Goal: Task Accomplishment & Management: Complete application form

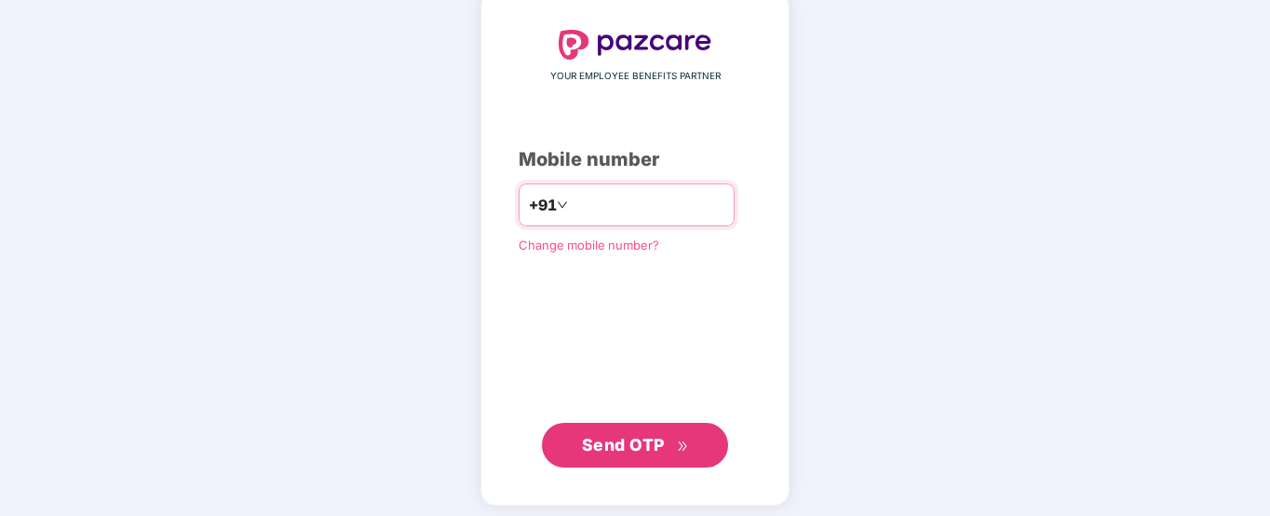
scroll to position [102, 0]
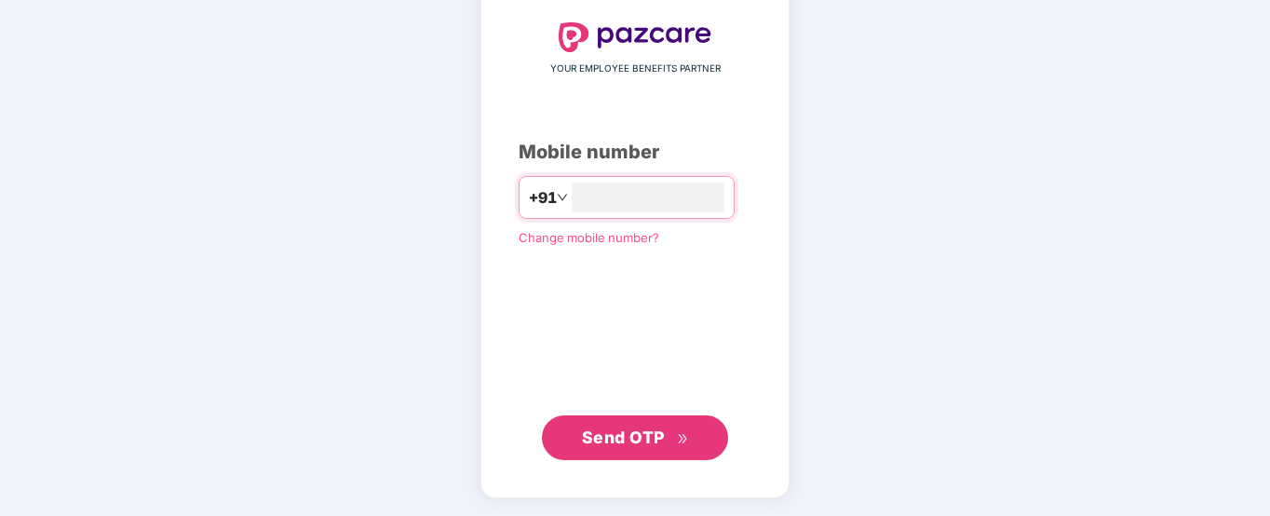
type input "**********"
click at [621, 427] on span "Send OTP" at bounding box center [635, 440] width 107 height 26
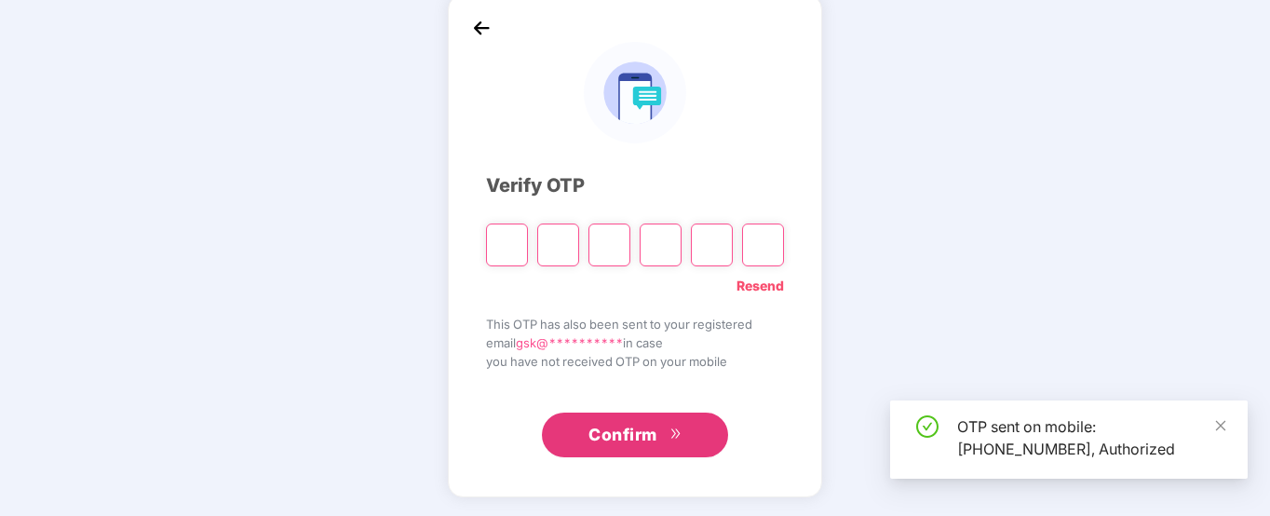
scroll to position [91, 0]
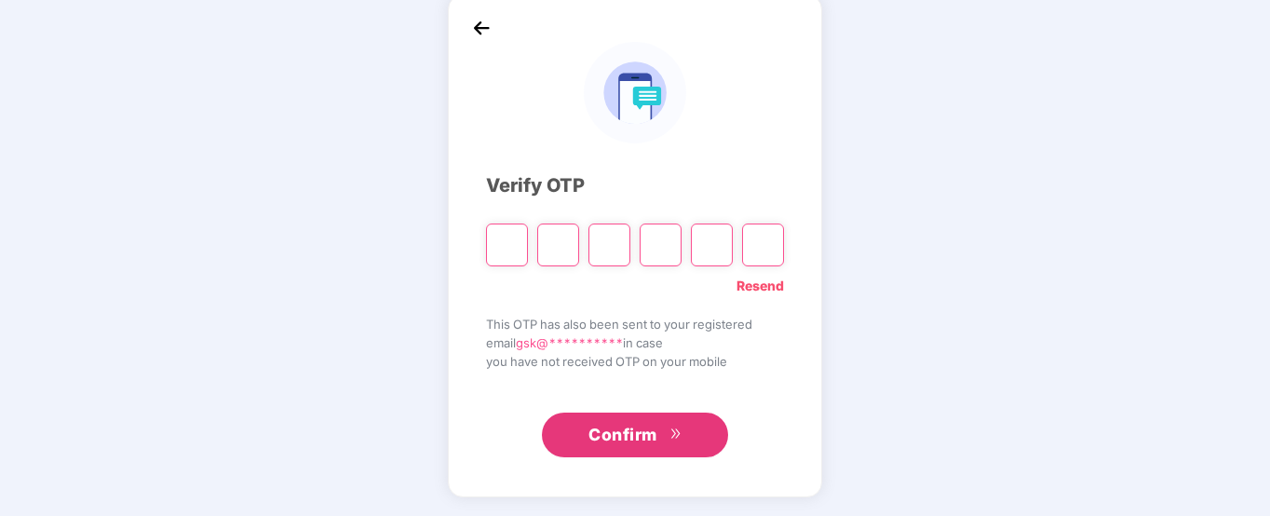
type input "*"
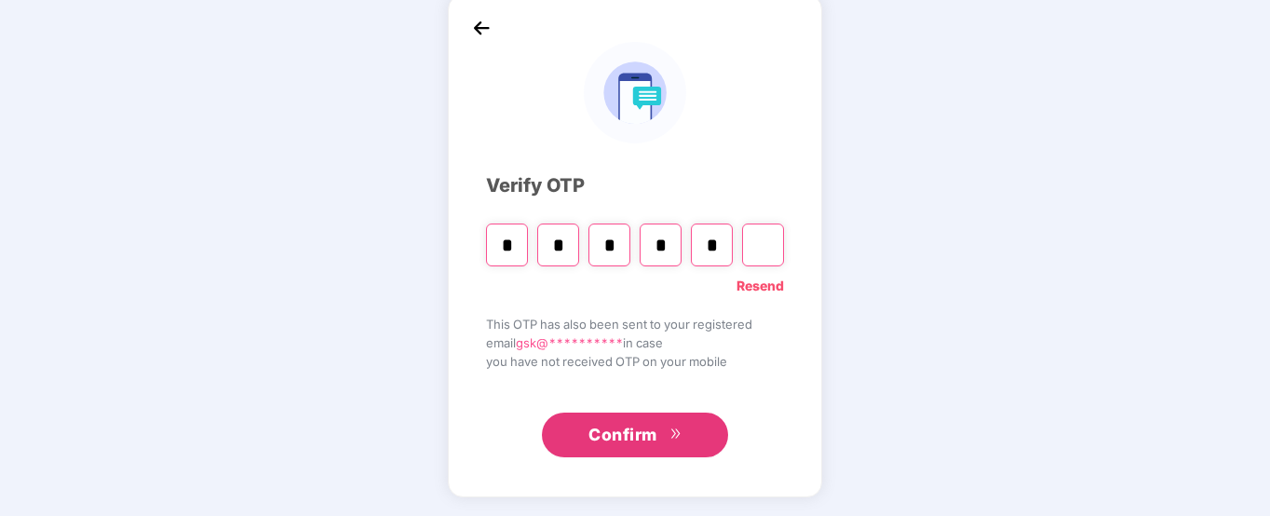
type input "*"
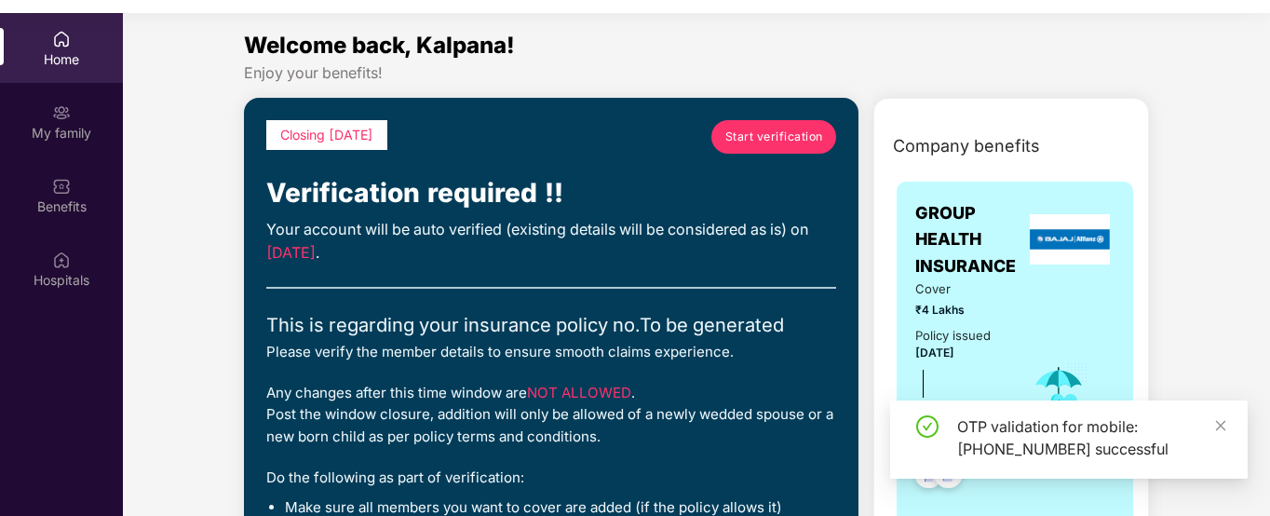
click at [754, 155] on div "Start verification" at bounding box center [773, 146] width 125 height 52
click at [756, 148] on link "Start verification" at bounding box center [773, 137] width 125 height 34
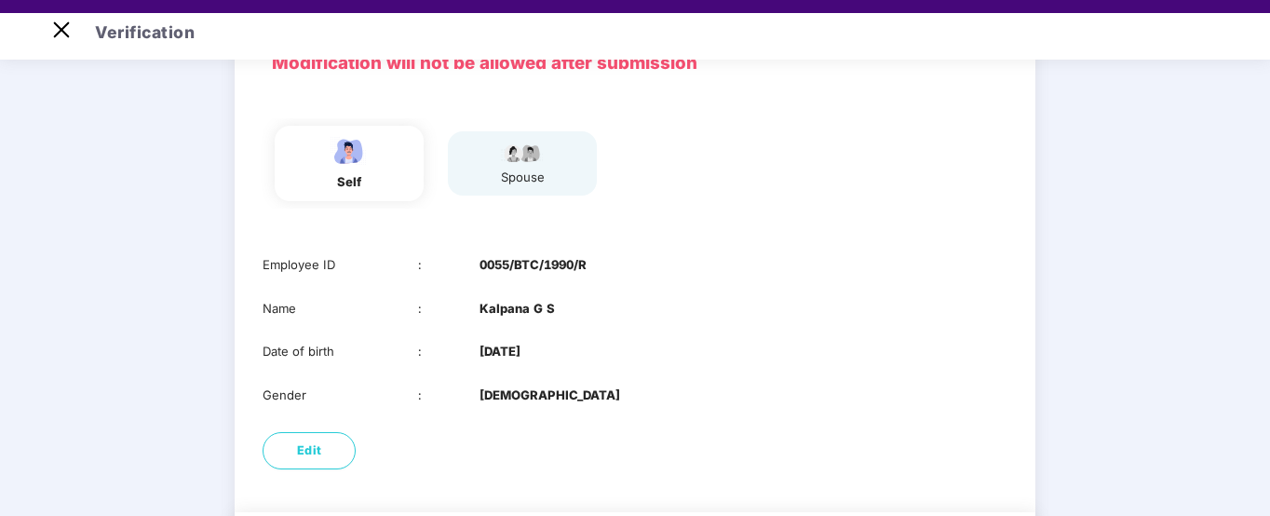
scroll to position [158, 0]
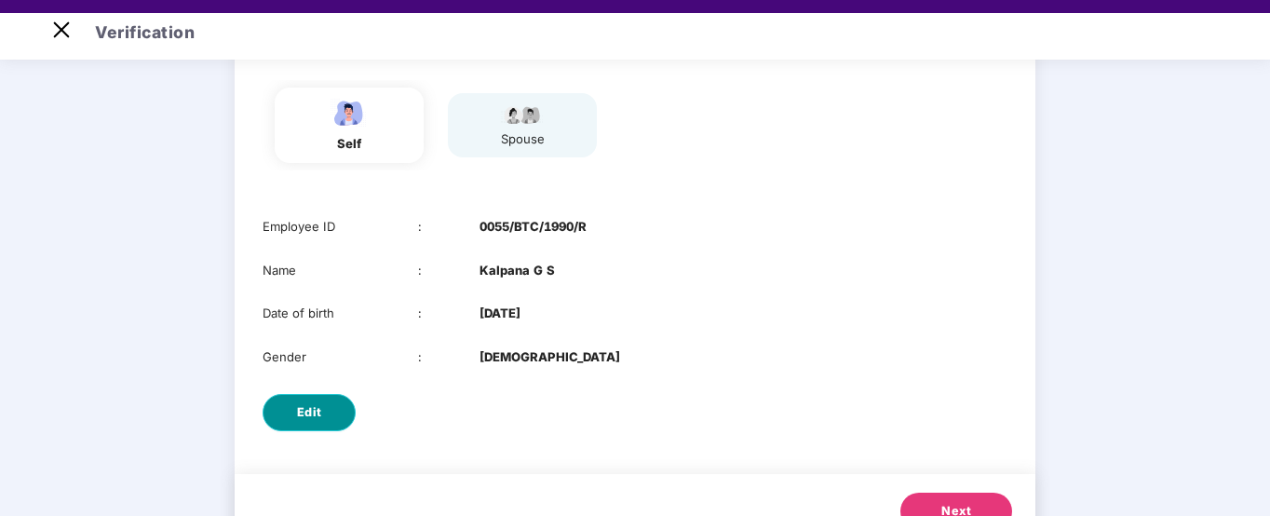
click at [304, 418] on span "Edit" at bounding box center [309, 412] width 25 height 19
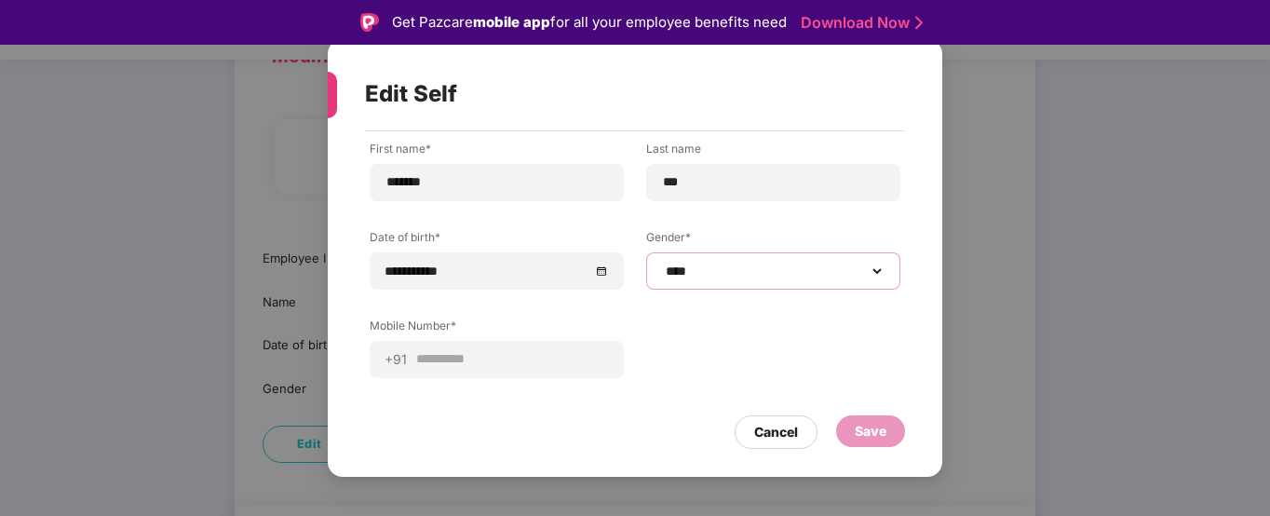
click at [875, 270] on select "**********" at bounding box center [773, 271] width 223 height 15
select select "******"
click at [889, 433] on div "Save" at bounding box center [870, 431] width 69 height 32
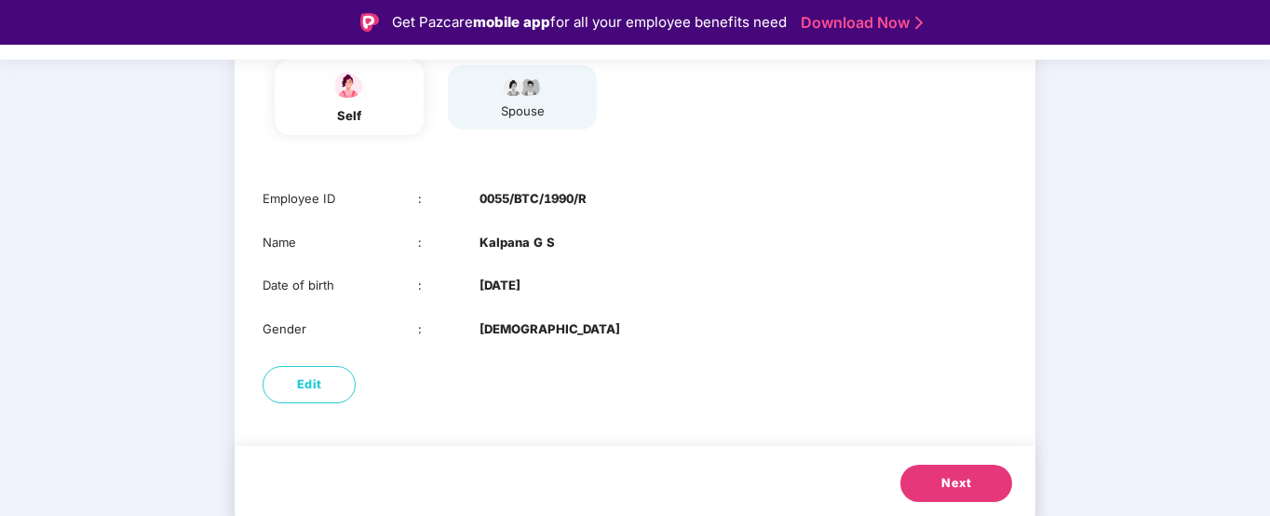
scroll to position [221, 0]
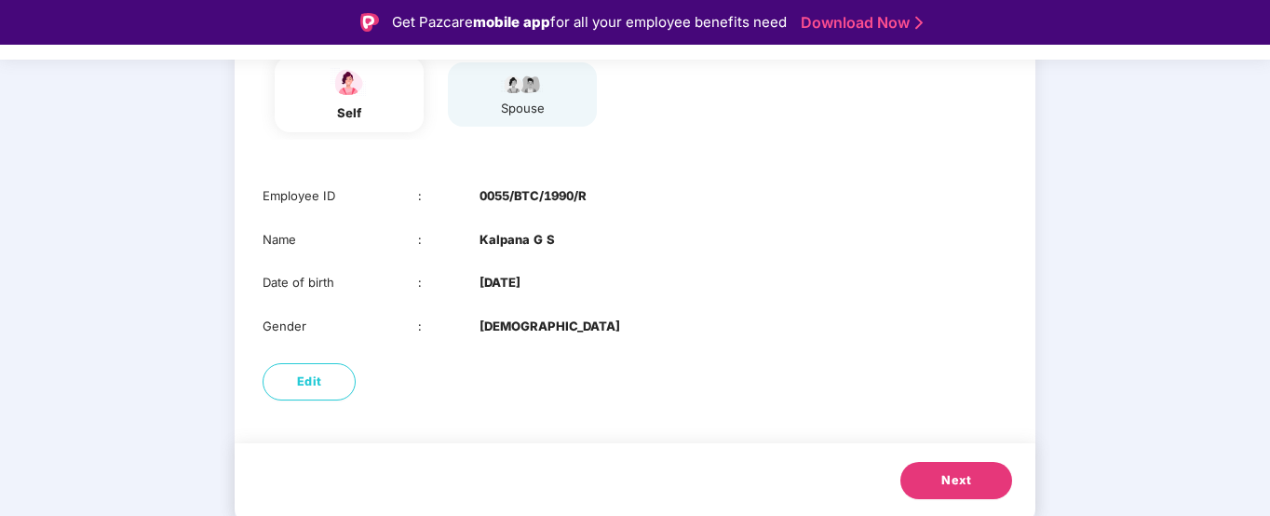
click at [929, 486] on button "Next" at bounding box center [957, 480] width 112 height 37
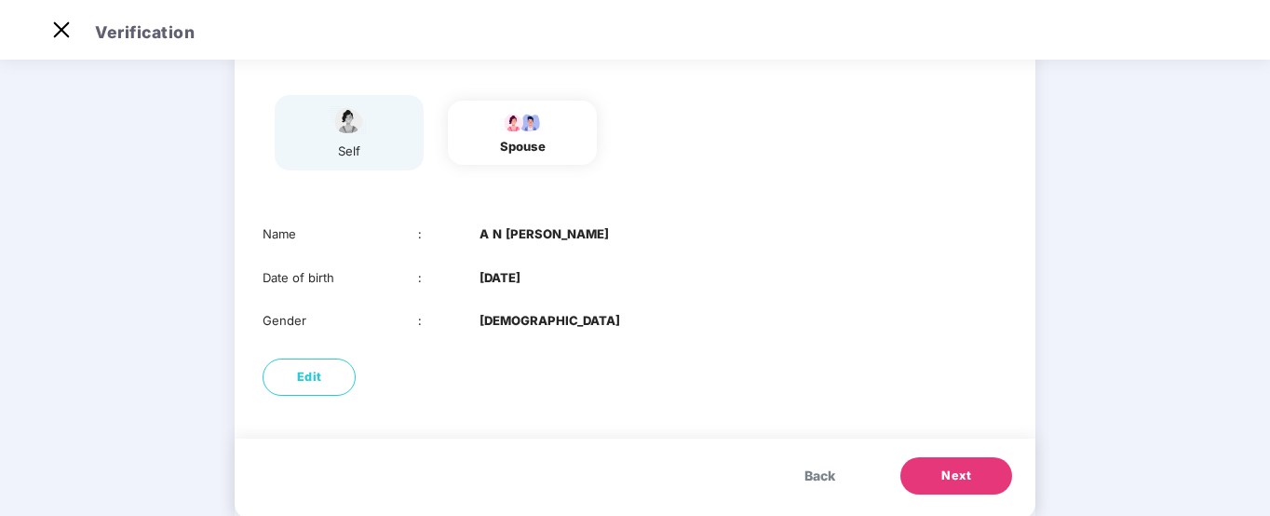
scroll to position [131, 0]
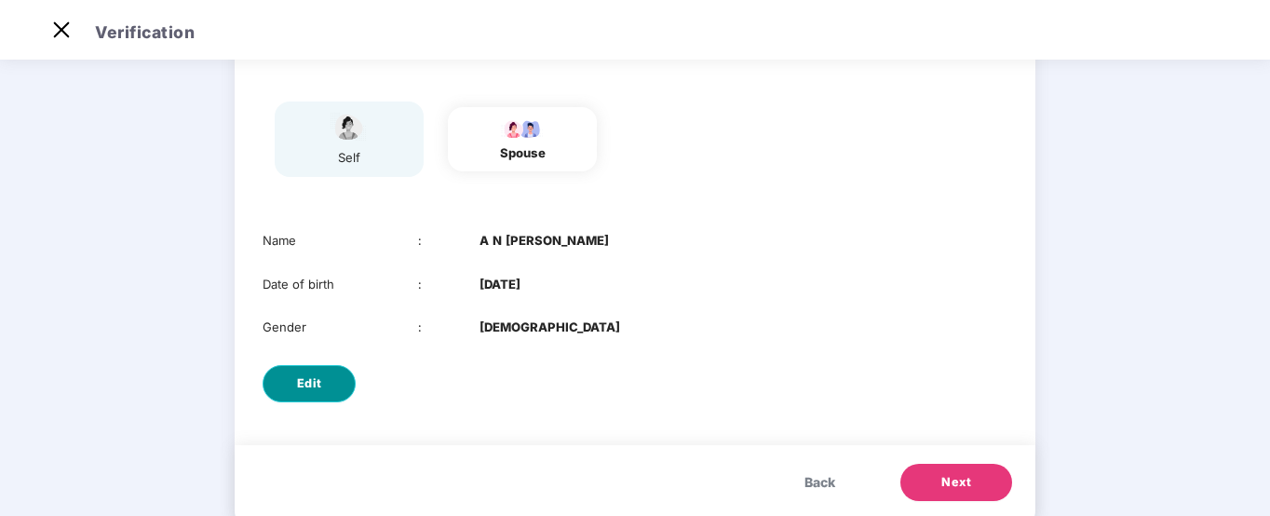
click at [319, 389] on span "Edit" at bounding box center [309, 383] width 25 height 19
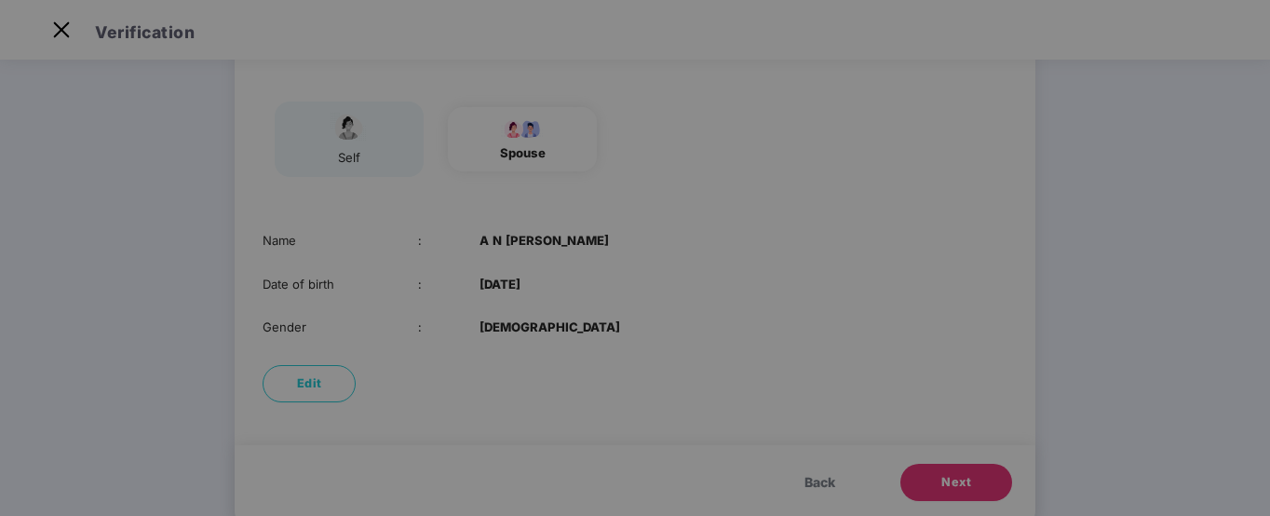
scroll to position [0, 0]
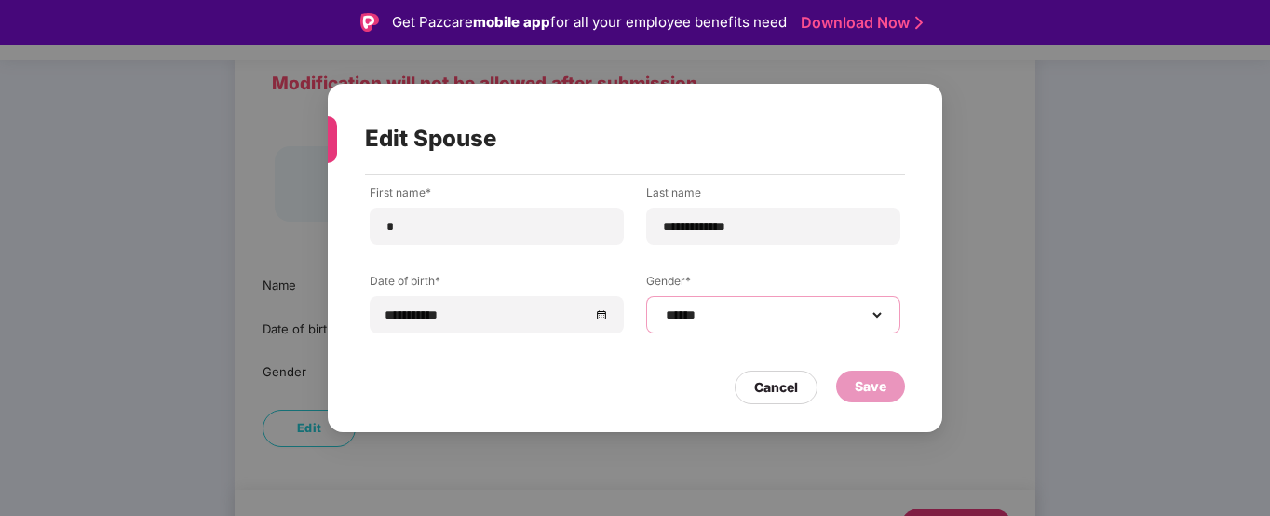
click at [873, 318] on select "**********" at bounding box center [773, 314] width 223 height 15
select select "****"
click at [877, 386] on div "Save" at bounding box center [871, 386] width 32 height 20
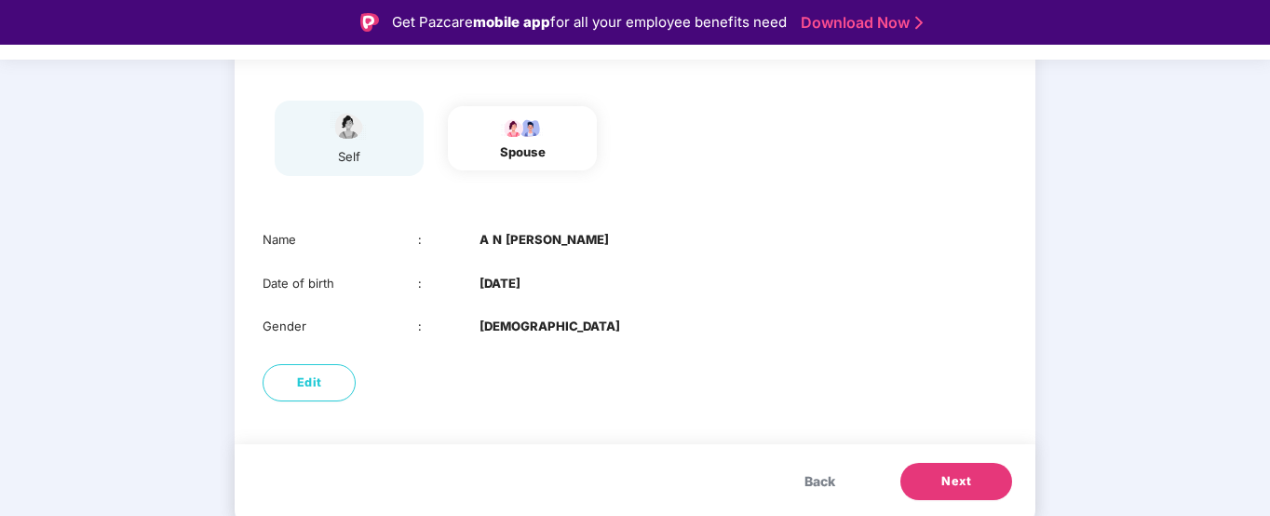
scroll to position [32, 0]
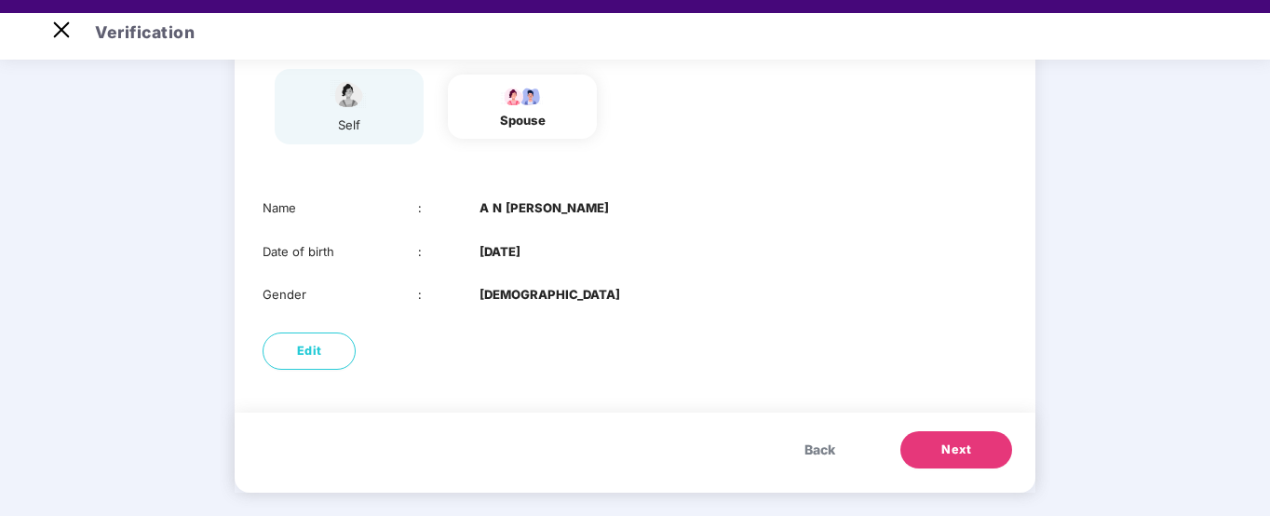
click at [944, 442] on span "Next" at bounding box center [956, 449] width 30 height 19
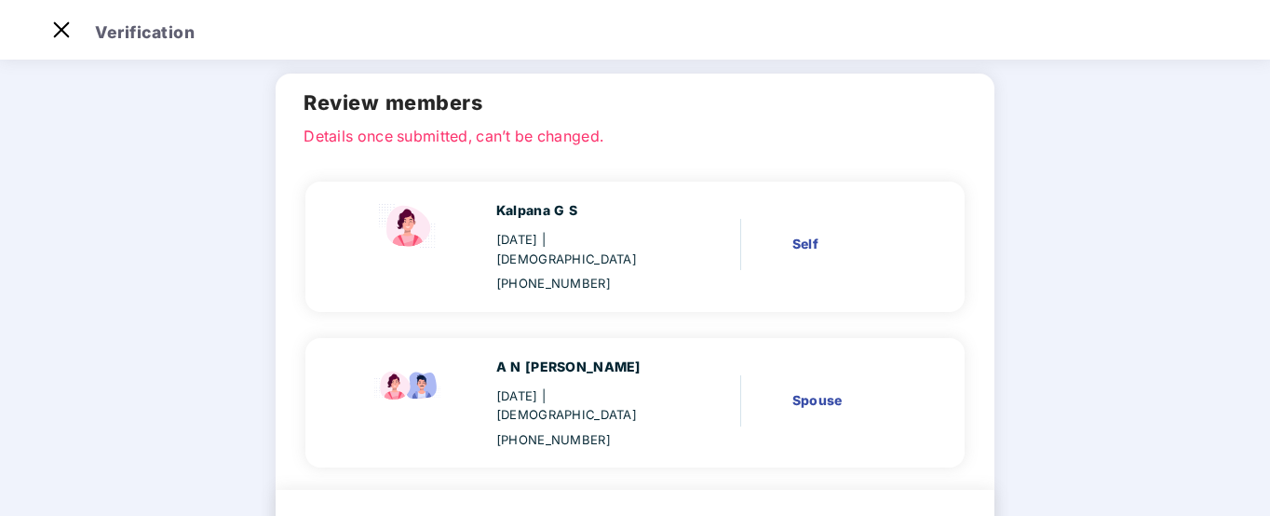
scroll to position [135, 0]
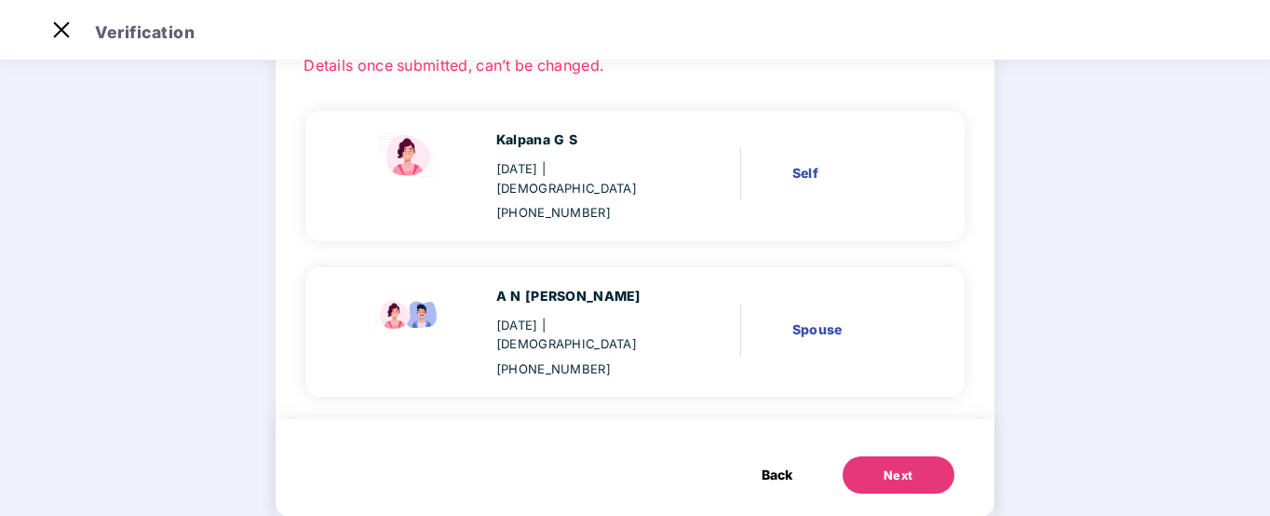
click at [914, 456] on button "Next" at bounding box center [899, 474] width 112 height 37
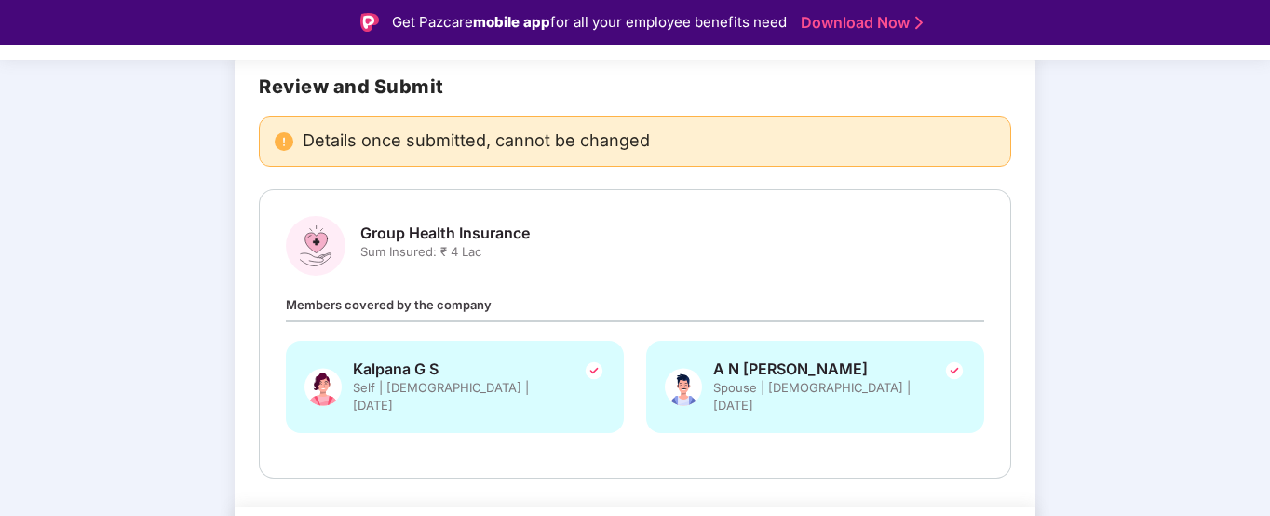
scroll to position [183, 0]
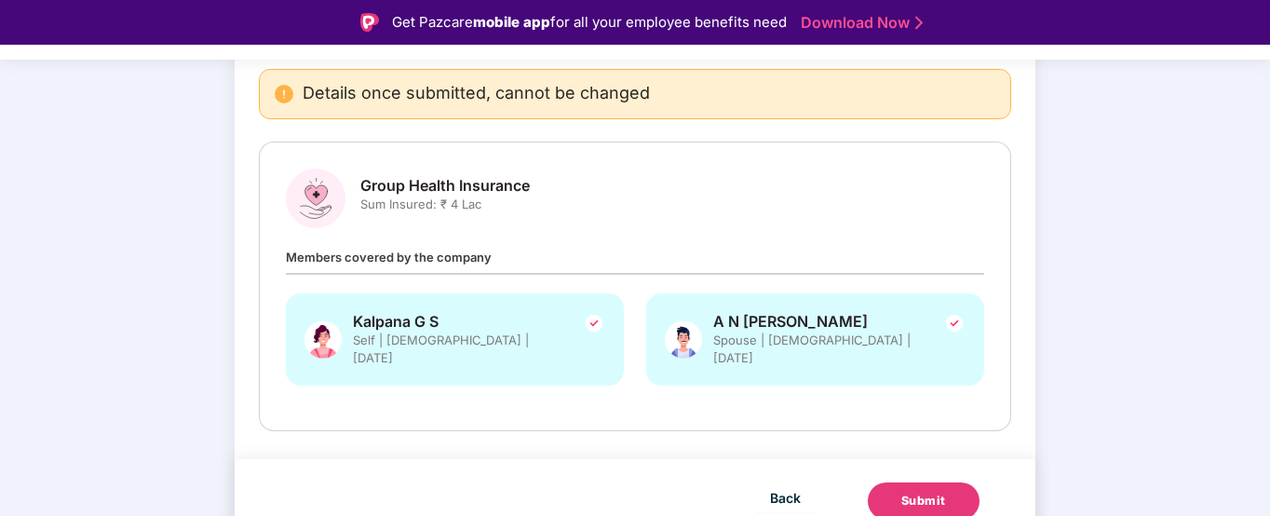
click at [936, 491] on button "Submit" at bounding box center [924, 500] width 112 height 37
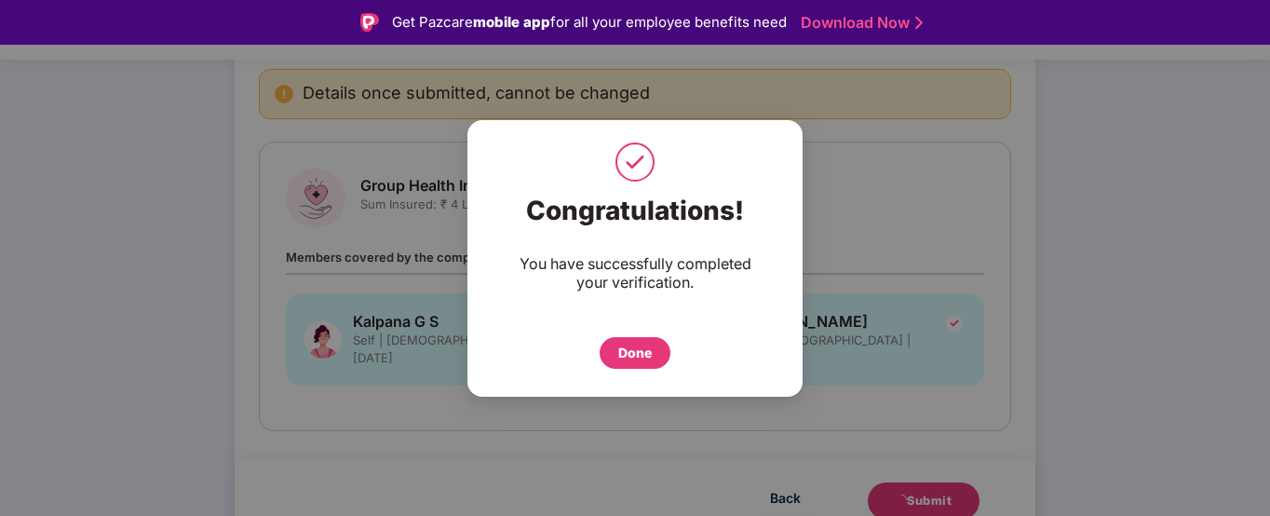
click at [654, 353] on div "Done" at bounding box center [635, 353] width 71 height 32
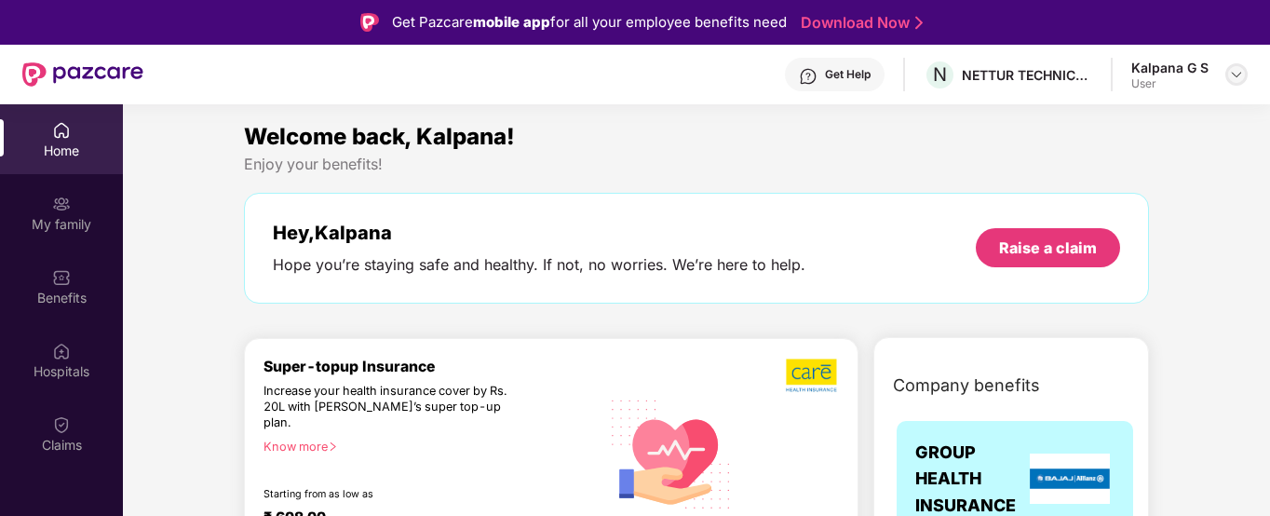
click at [1231, 72] on img at bounding box center [1236, 74] width 15 height 15
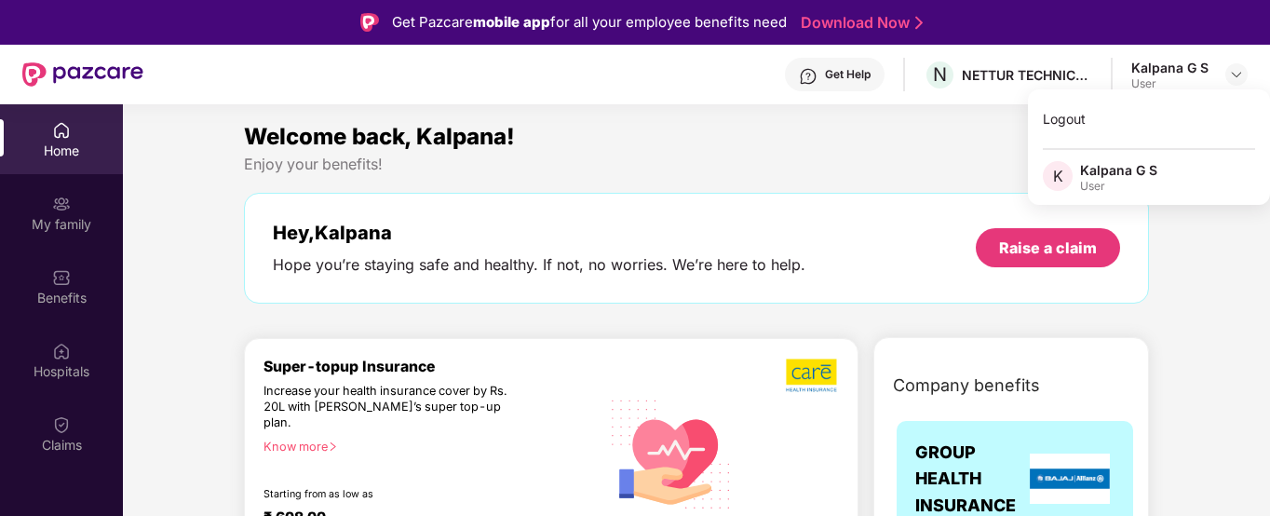
click at [988, 167] on div "Enjoy your benefits!" at bounding box center [696, 165] width 905 height 20
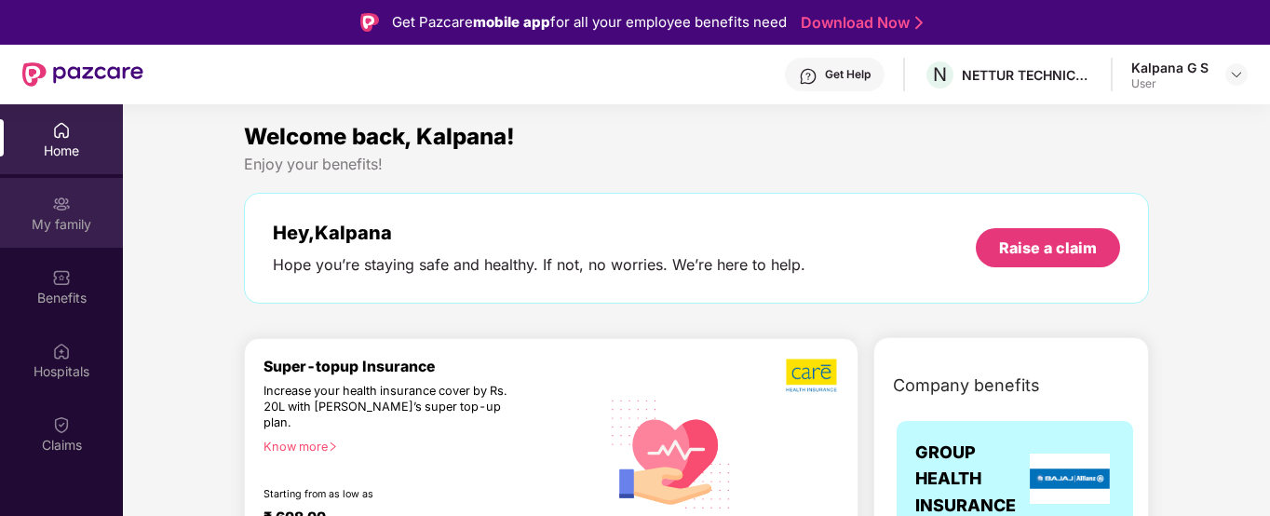
click at [64, 223] on div "My family" at bounding box center [61, 224] width 123 height 19
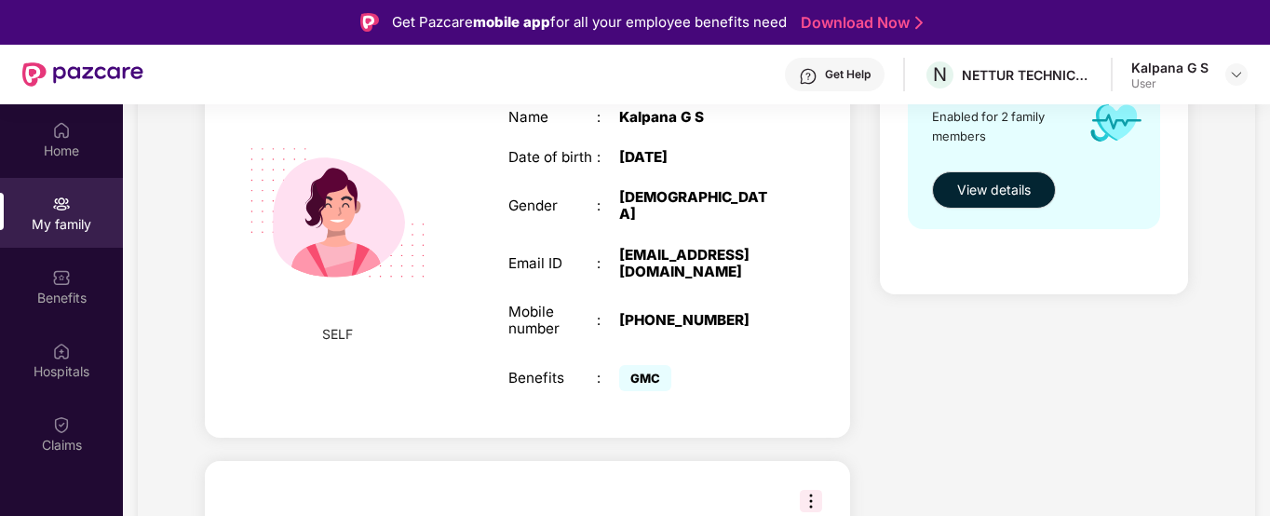
scroll to position [460, 0]
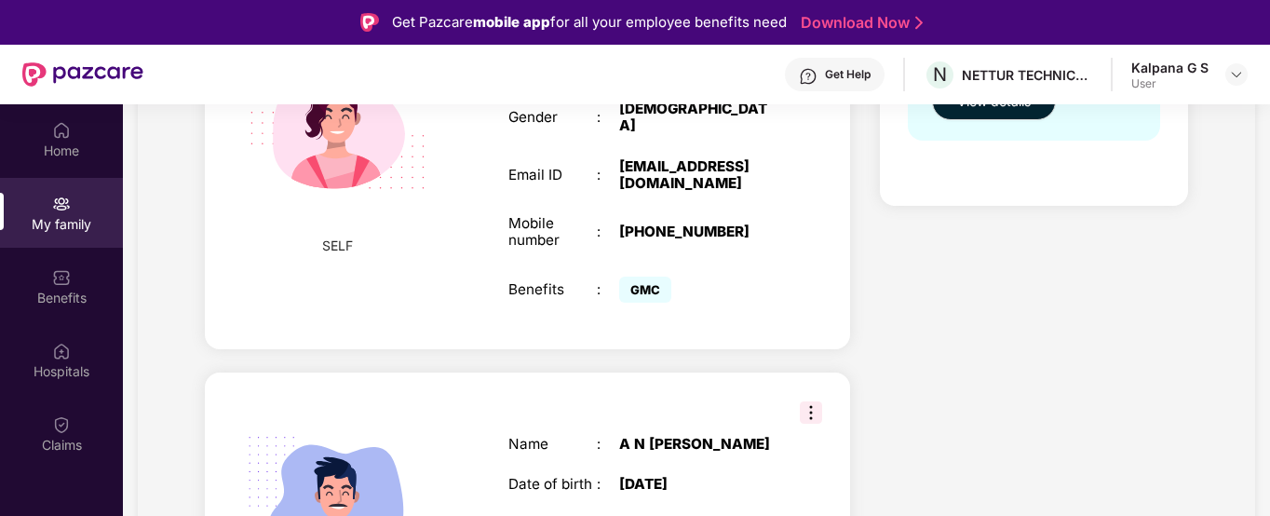
click at [819, 401] on img at bounding box center [811, 412] width 22 height 22
click at [919, 242] on div "Health Cover cover ₹4 Lakhs Policy issued 05 Oct 2025 Policy Expiry 04 Oct 2026…" at bounding box center [1034, 228] width 338 height 934
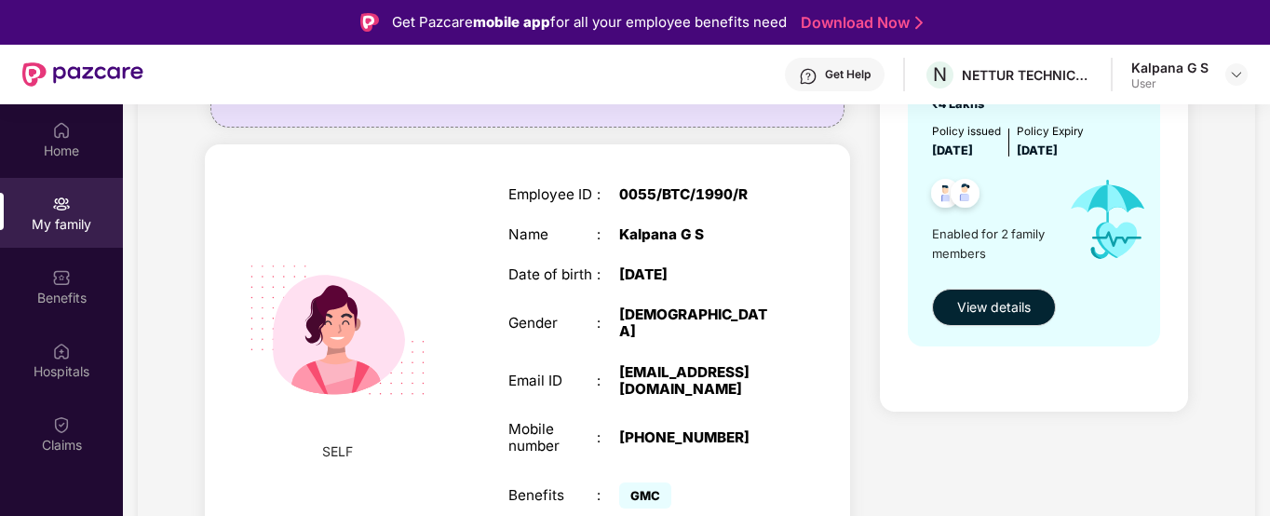
scroll to position [0, 0]
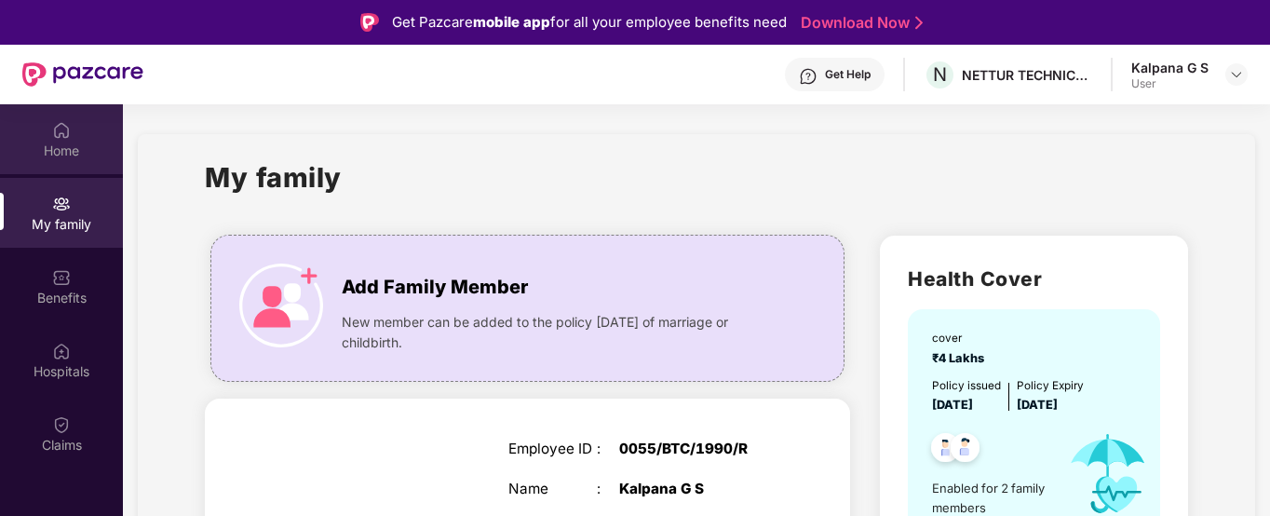
click at [44, 126] on div "Home" at bounding box center [61, 139] width 123 height 70
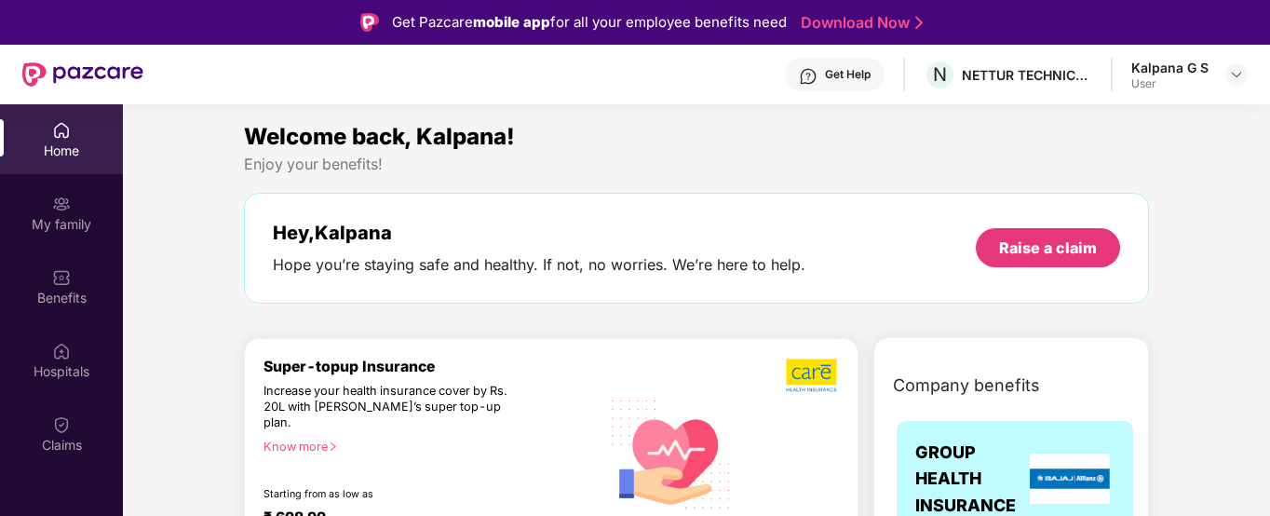
click at [1226, 82] on div at bounding box center [1237, 74] width 22 height 22
click at [1240, 73] on img at bounding box center [1236, 74] width 15 height 15
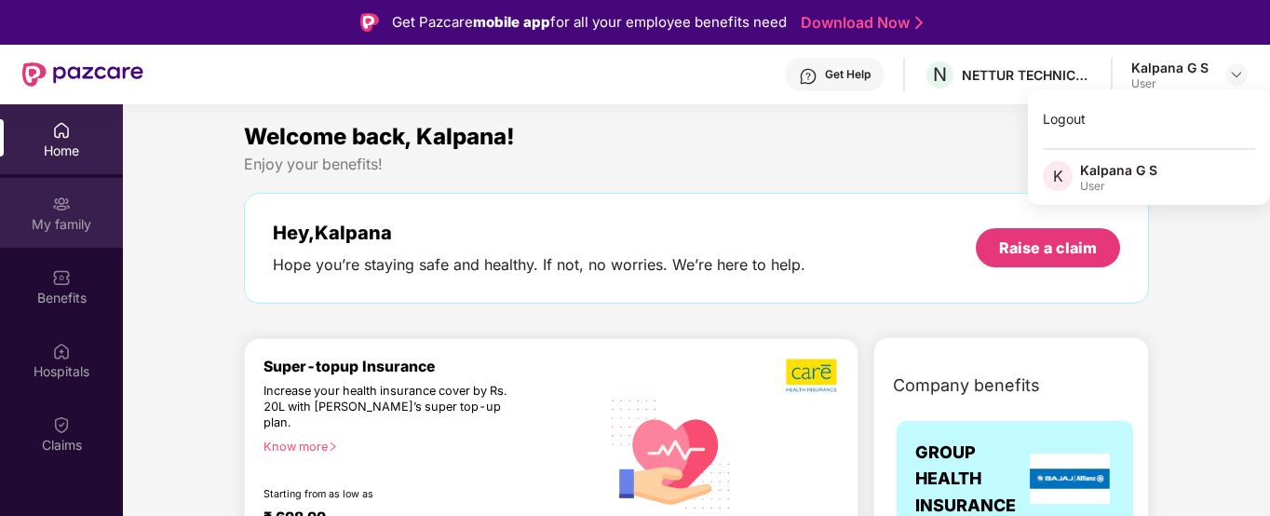
click at [91, 237] on div "My family" at bounding box center [61, 213] width 123 height 70
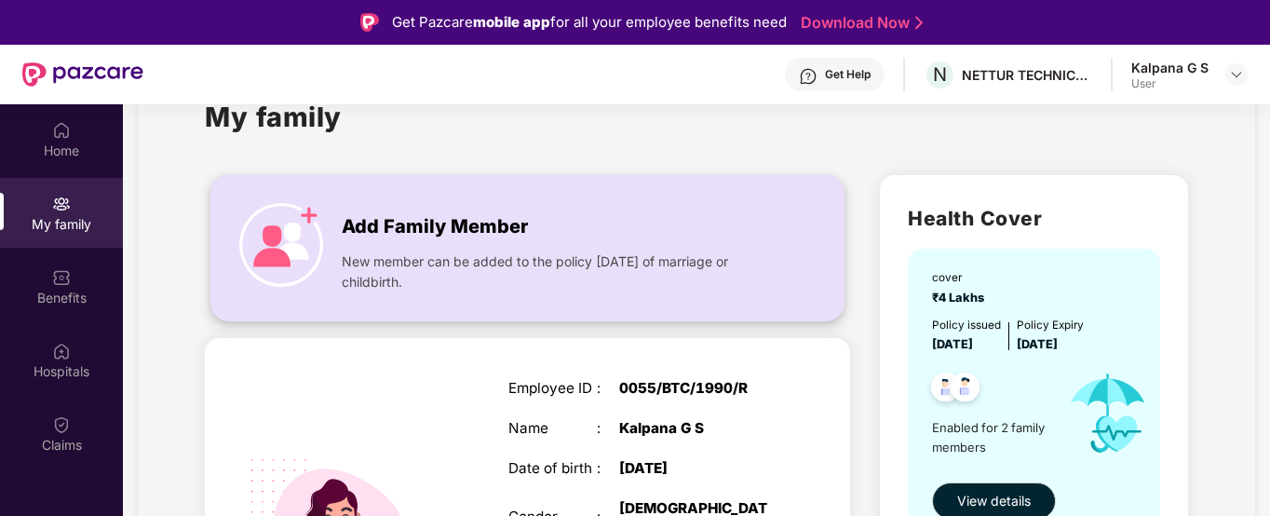
scroll to position [59, 0]
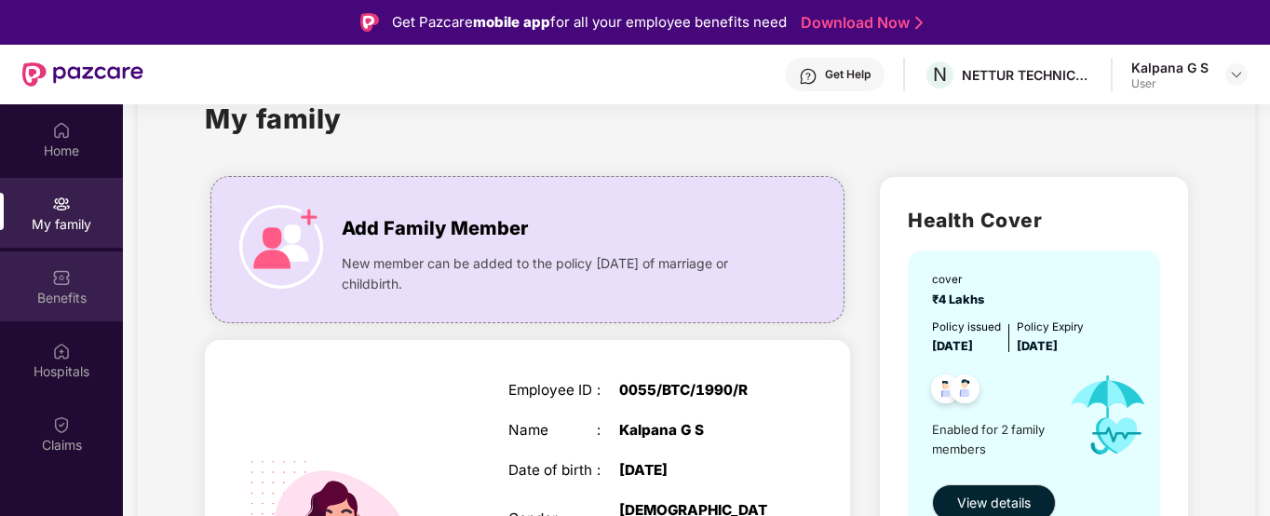
click at [78, 290] on div "Benefits" at bounding box center [61, 298] width 123 height 19
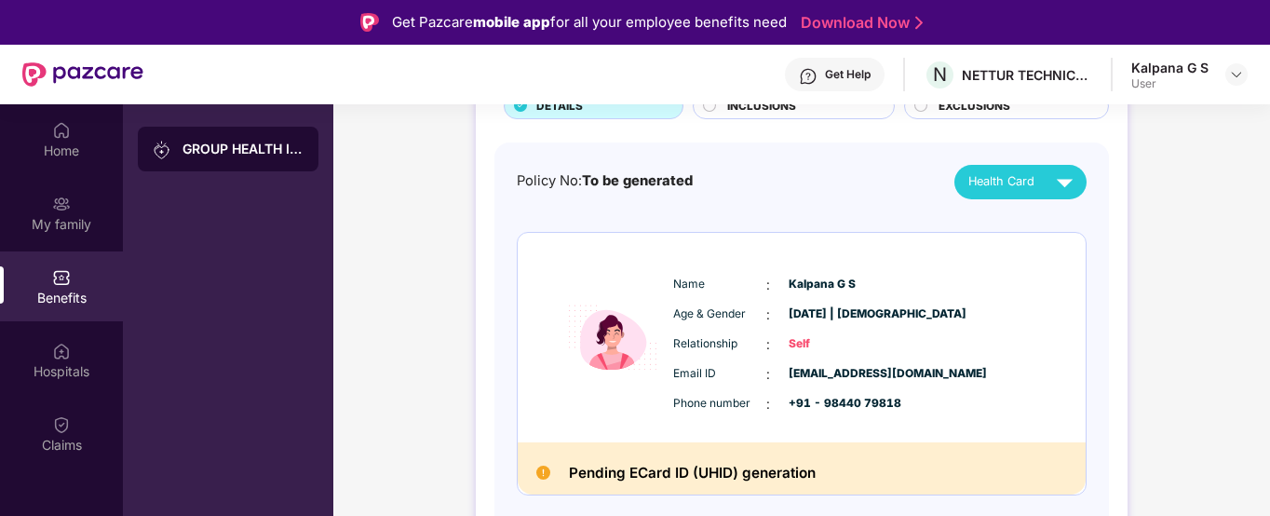
scroll to position [148, 0]
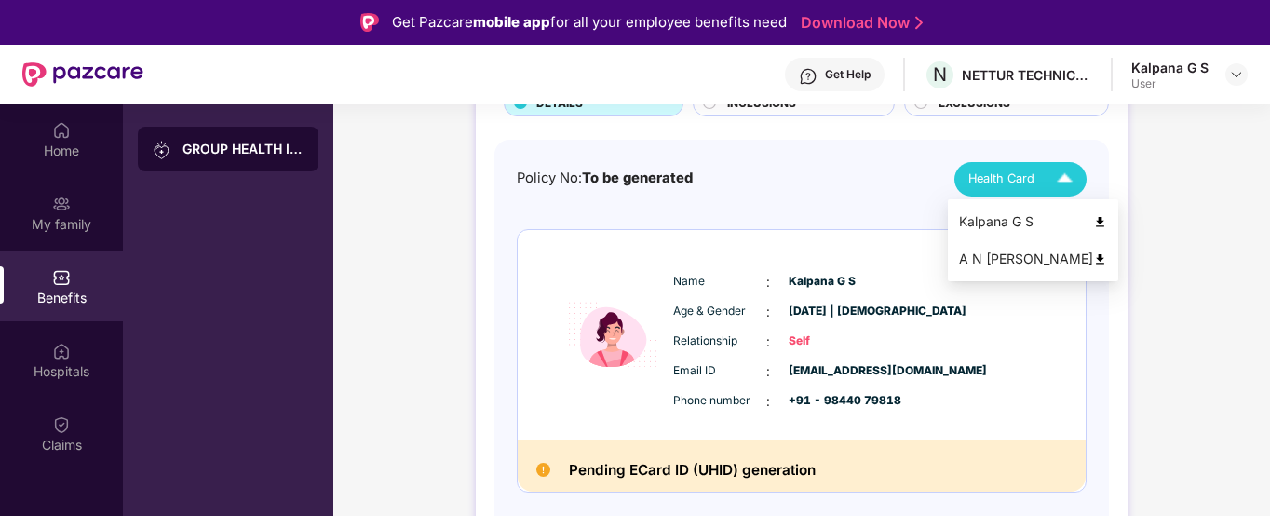
click at [1037, 180] on div "Health Card" at bounding box center [1024, 179] width 113 height 33
click at [1093, 219] on img at bounding box center [1100, 222] width 14 height 14
click at [1008, 192] on div "Health Card" at bounding box center [1024, 179] width 113 height 33
click at [1093, 259] on img at bounding box center [1100, 259] width 14 height 14
